Goal: Task Accomplishment & Management: Use online tool/utility

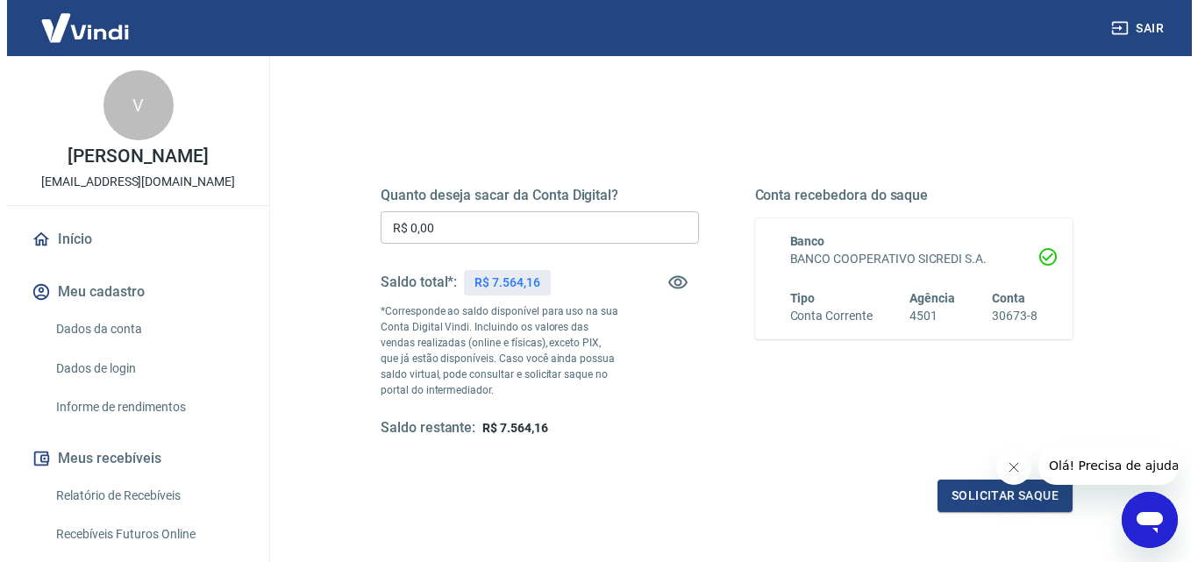
scroll to position [175, 0]
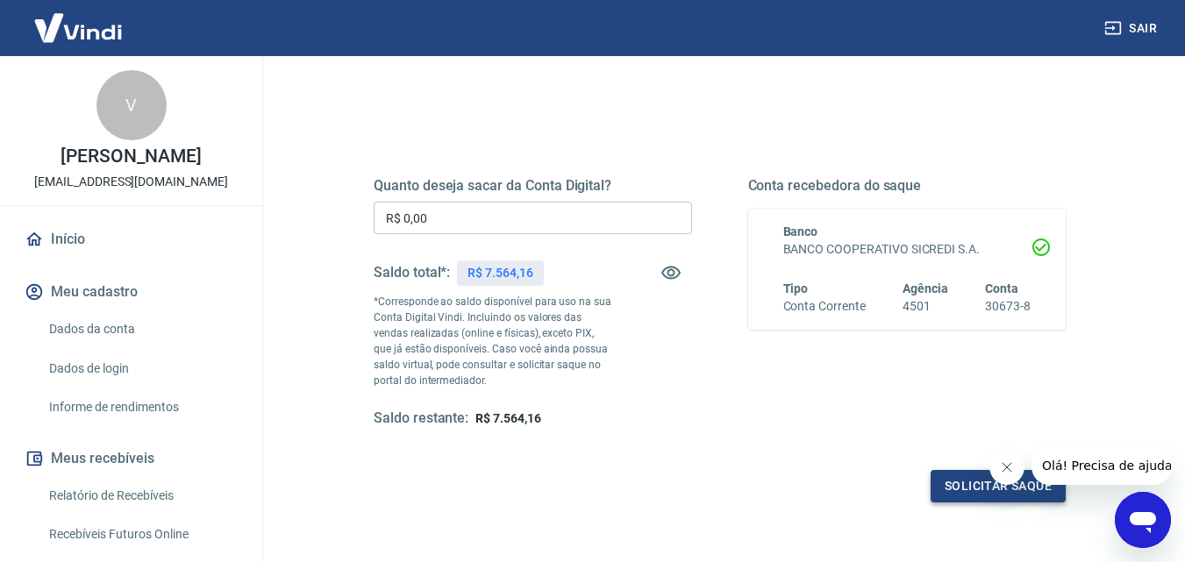
click at [961, 481] on button "Solicitar saque" at bounding box center [997, 486] width 135 height 32
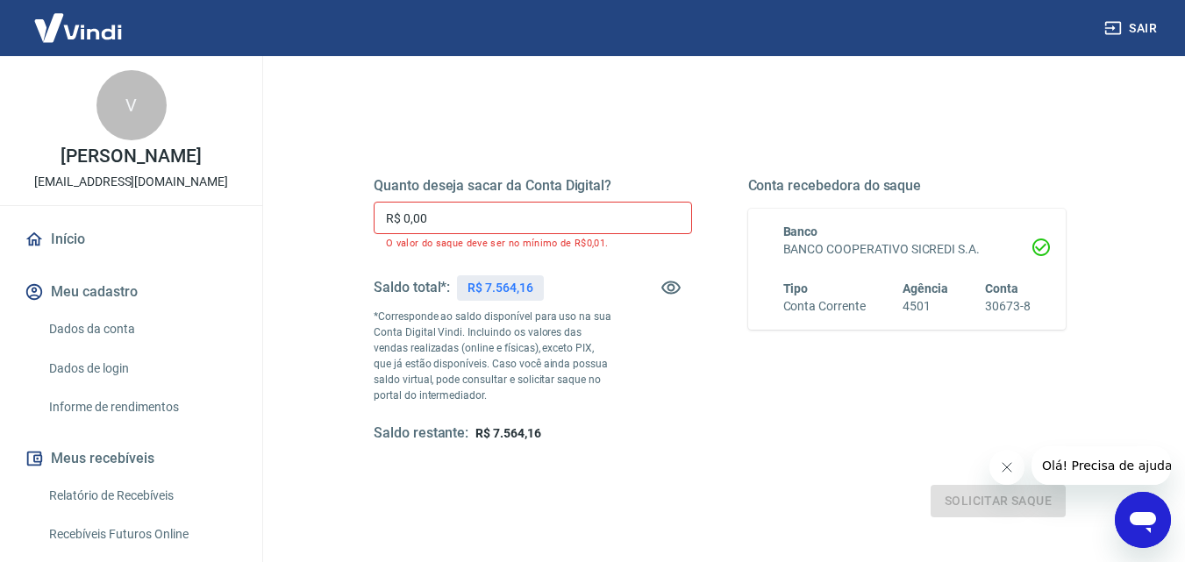
click at [437, 205] on input "R$ 0,00" at bounding box center [533, 218] width 318 height 32
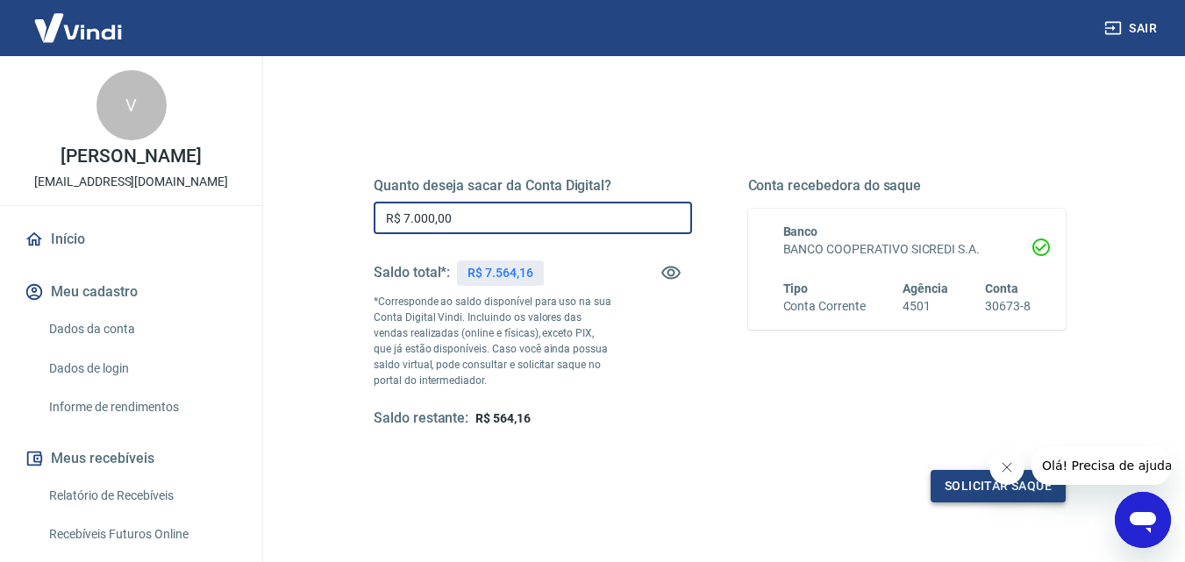
type input "R$ 7.000,00"
click at [948, 488] on button "Solicitar saque" at bounding box center [997, 486] width 135 height 32
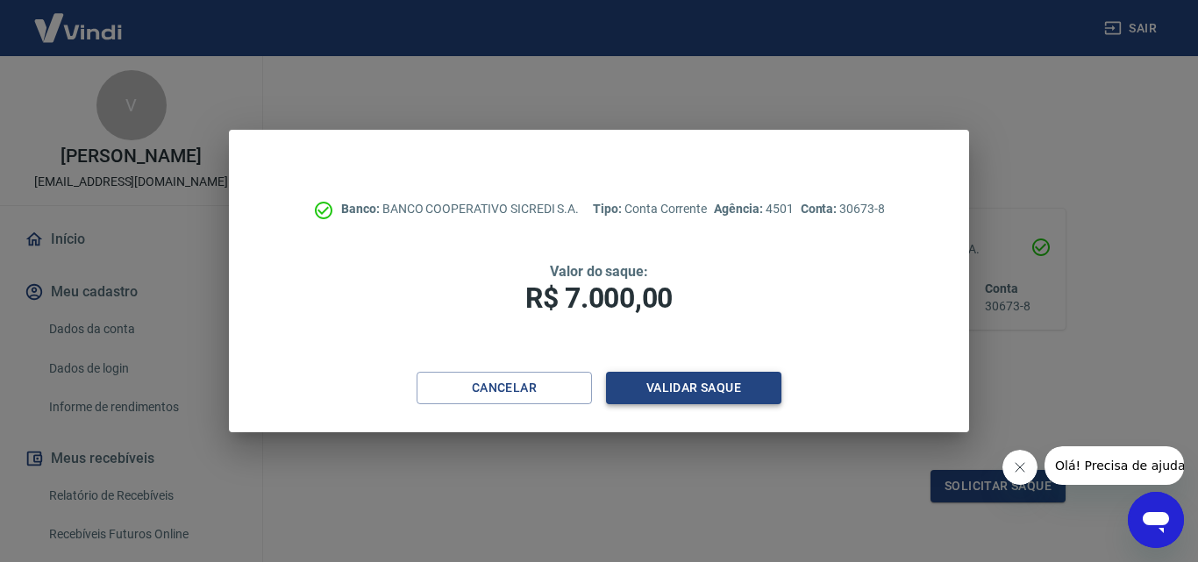
click at [661, 387] on button "Validar saque" at bounding box center [693, 388] width 175 height 32
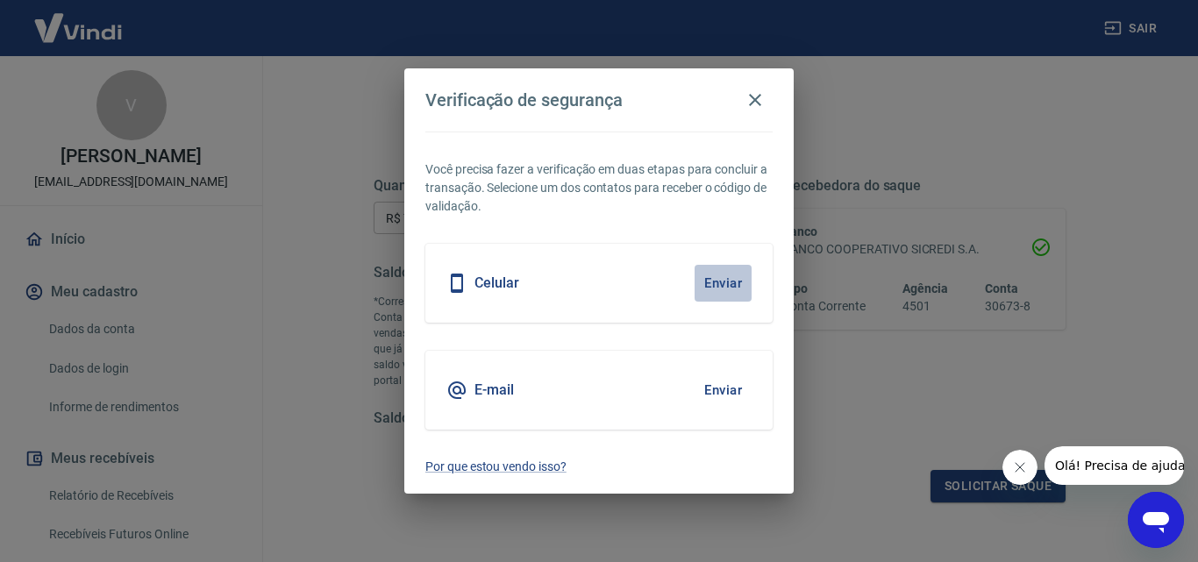
click at [717, 286] on button "Enviar" at bounding box center [723, 283] width 57 height 37
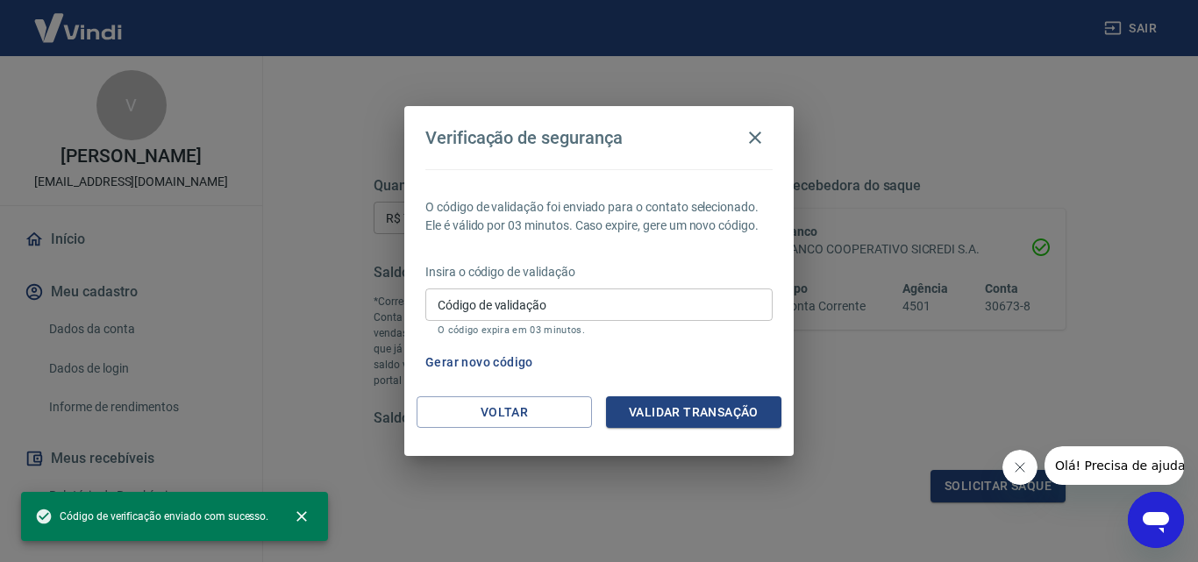
click at [539, 303] on input "Código de validação" at bounding box center [598, 305] width 347 height 32
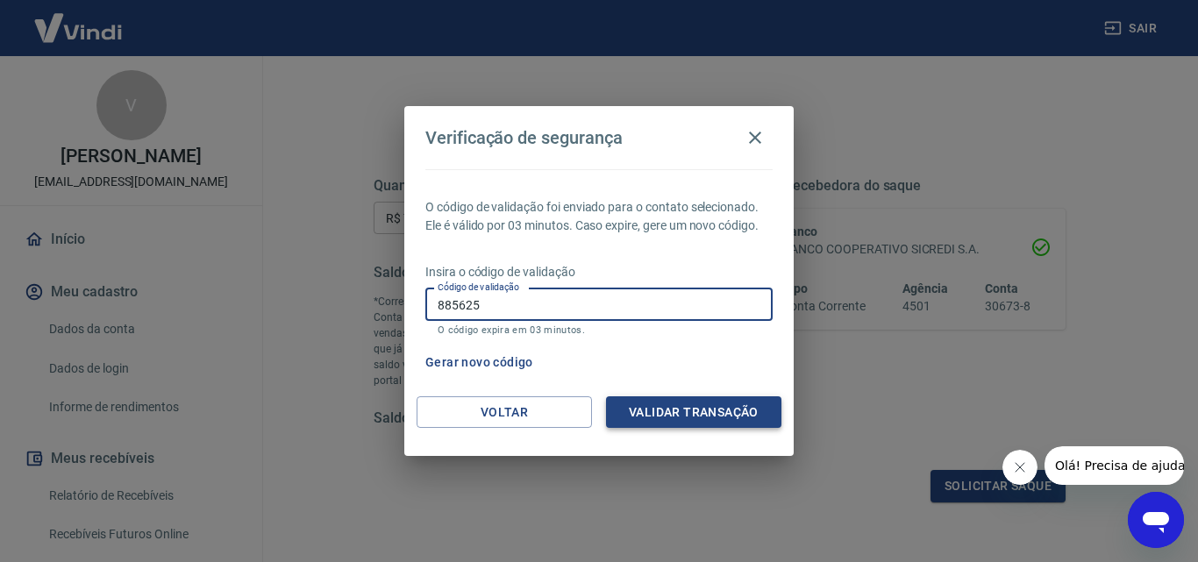
type input "885625"
click at [641, 405] on button "Validar transação" at bounding box center [693, 412] width 175 height 32
